Goal: Transaction & Acquisition: Purchase product/service

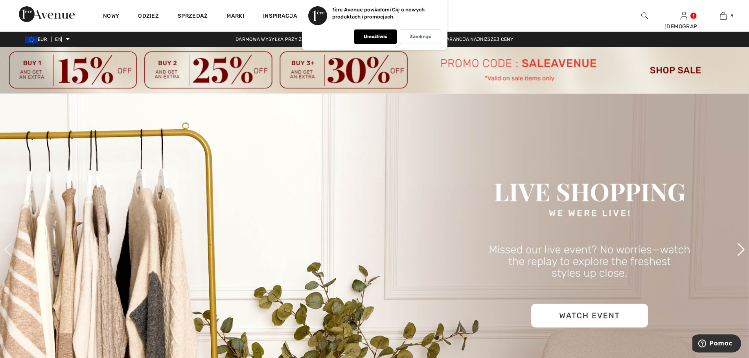
click at [743, 247] on span at bounding box center [741, 250] width 16 height 16
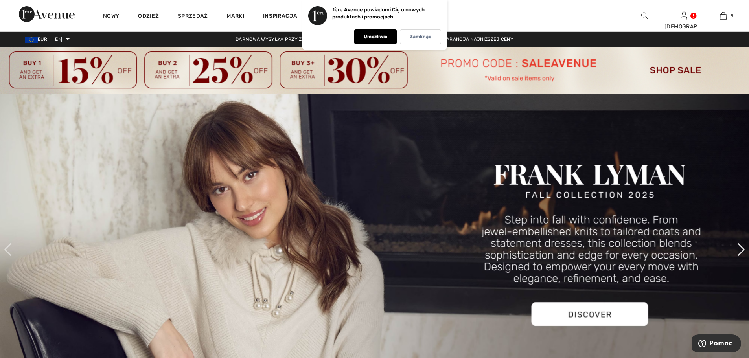
click at [743, 247] on span at bounding box center [741, 250] width 16 height 16
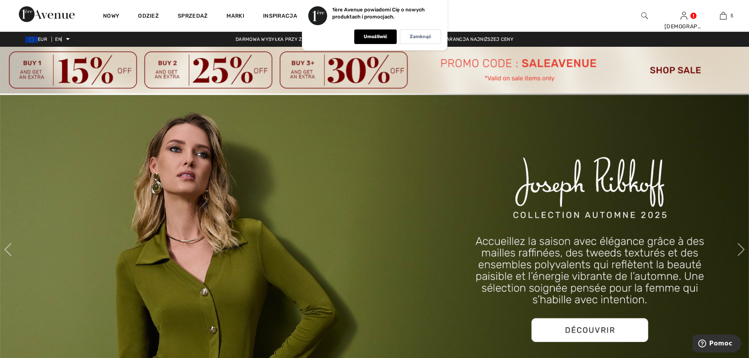
click at [611, 328] on img at bounding box center [374, 250] width 749 height 312
click at [597, 331] on img at bounding box center [374, 250] width 749 height 312
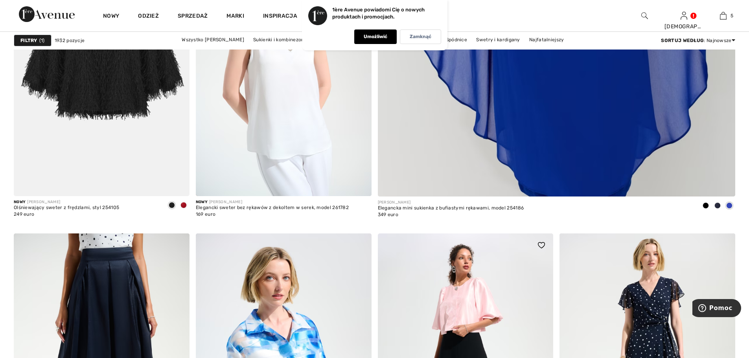
scroll to position [905, 0]
